Goal: Find specific page/section: Find specific page/section

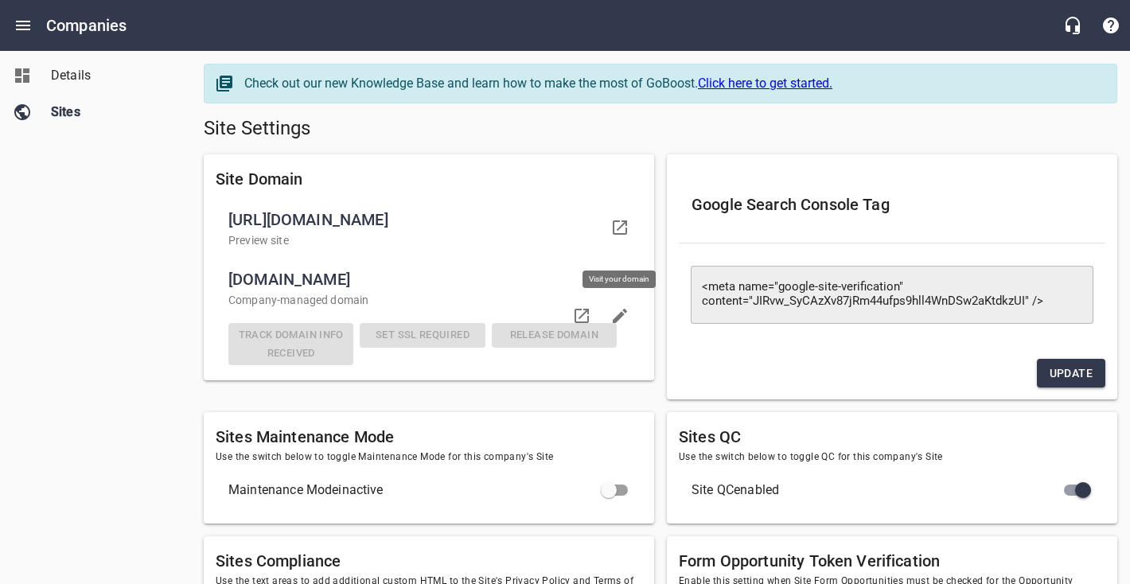
click at [621, 237] on icon at bounding box center [619, 227] width 19 height 19
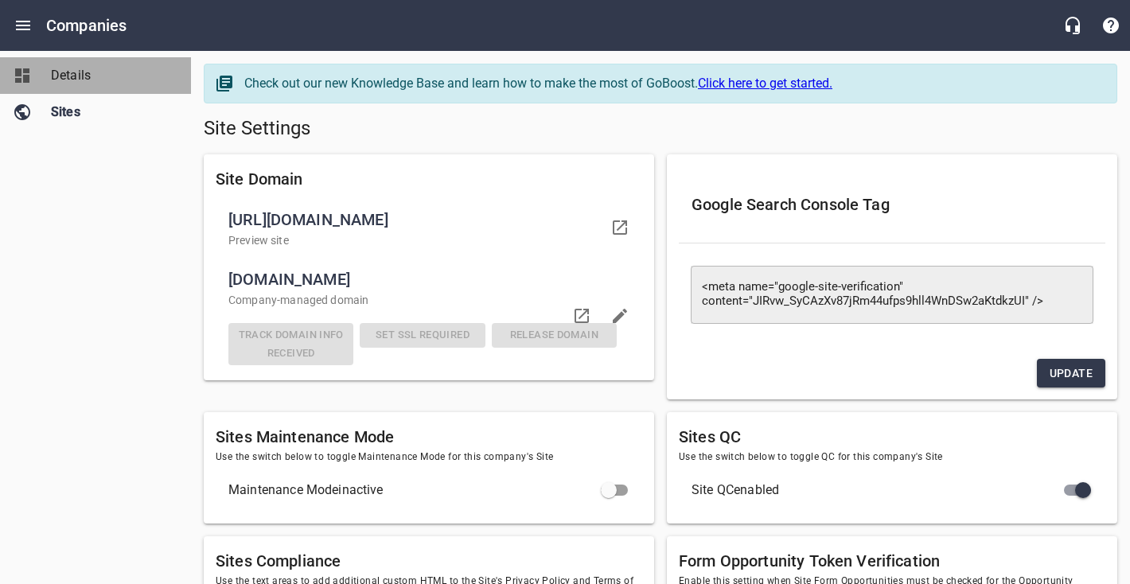
click at [97, 80] on span "Details" at bounding box center [111, 75] width 121 height 19
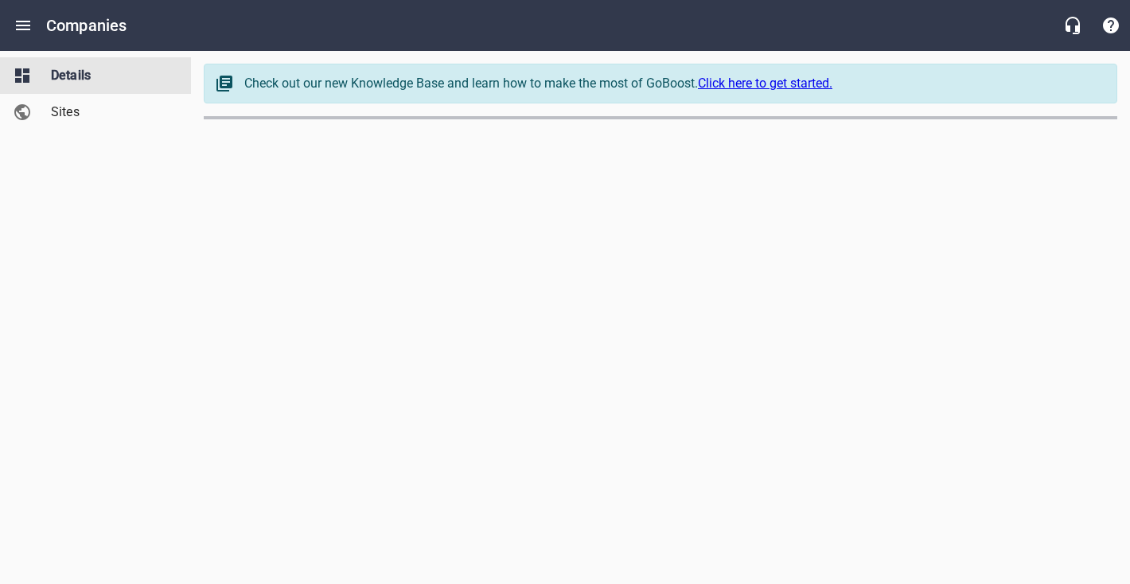
select select "[US_STATE]"
select select "62"
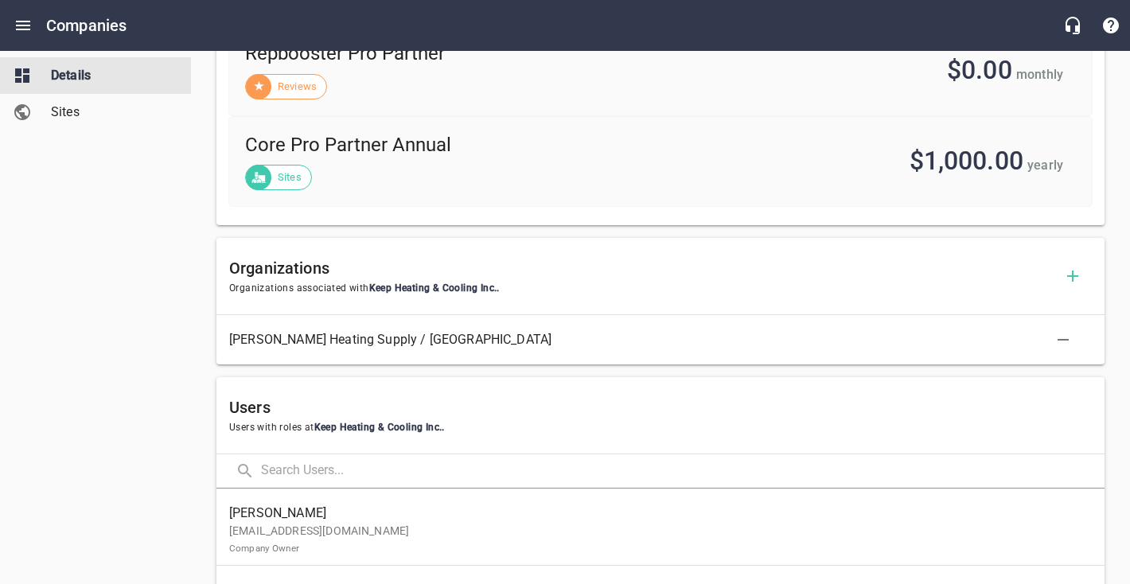
scroll to position [833, 0]
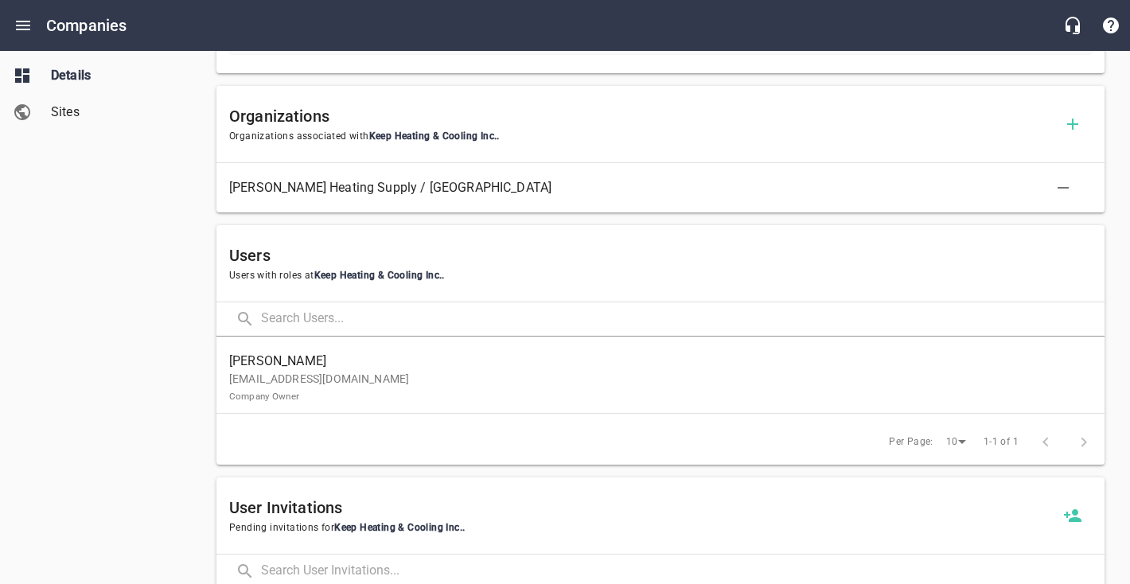
click at [363, 378] on p "[EMAIL_ADDRESS][DOMAIN_NAME] Company Owner" at bounding box center [654, 387] width 850 height 33
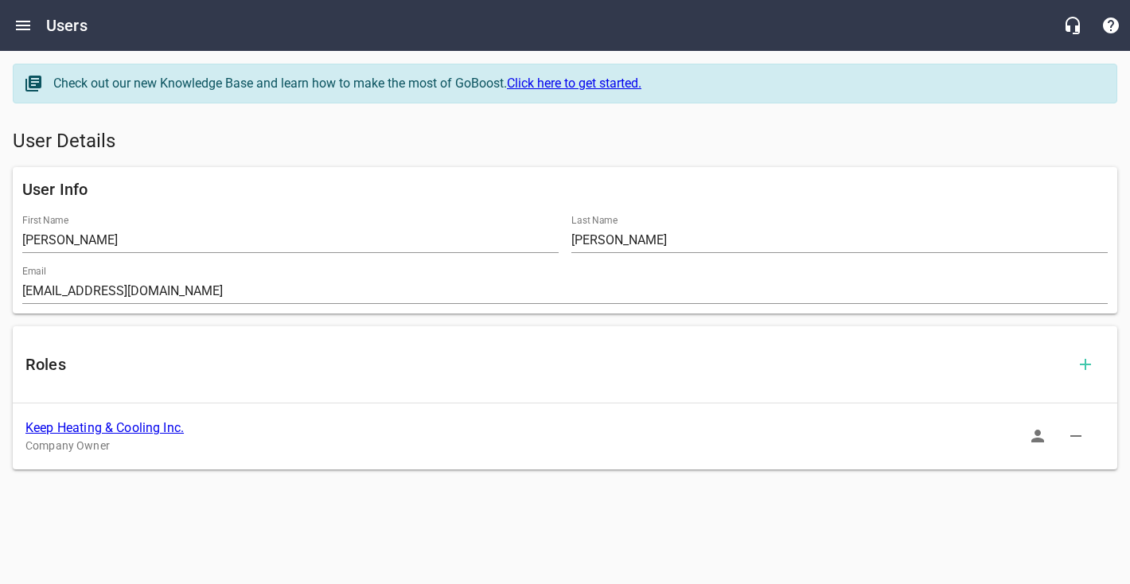
click at [1035, 434] on icon "button" at bounding box center [1037, 436] width 13 height 13
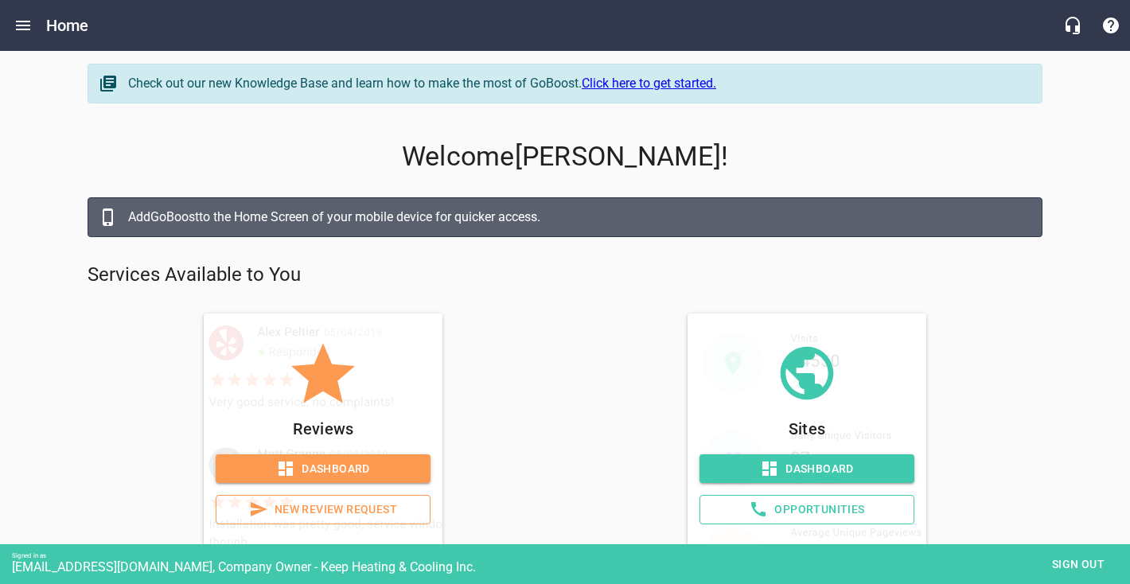
click at [311, 471] on span "Dashboard" at bounding box center [322, 469] width 189 height 20
